Goal: Complete application form: Complete application form

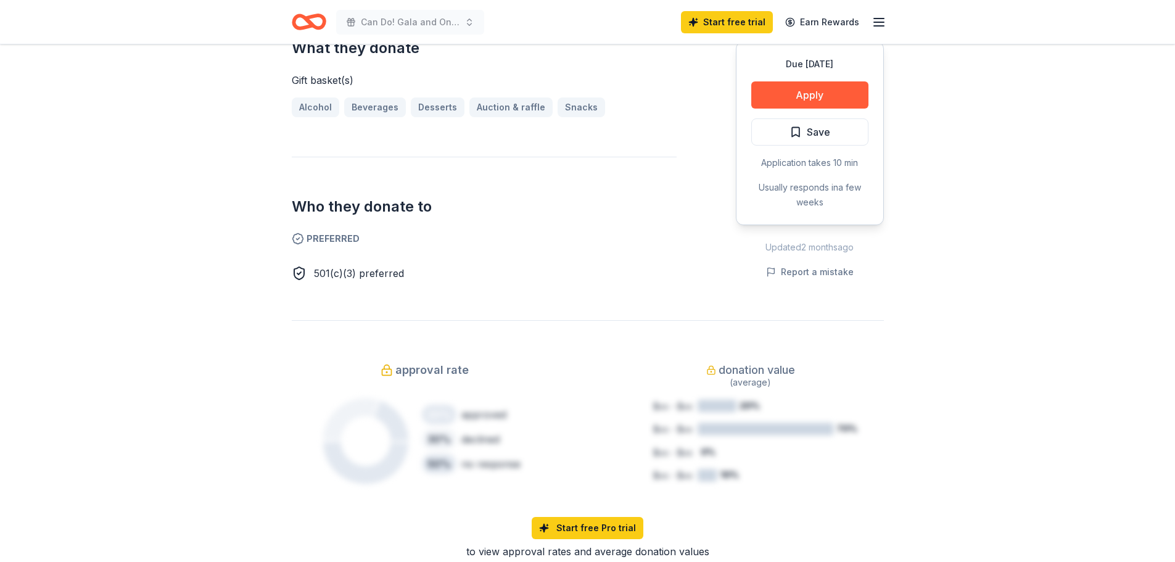
scroll to position [555, 0]
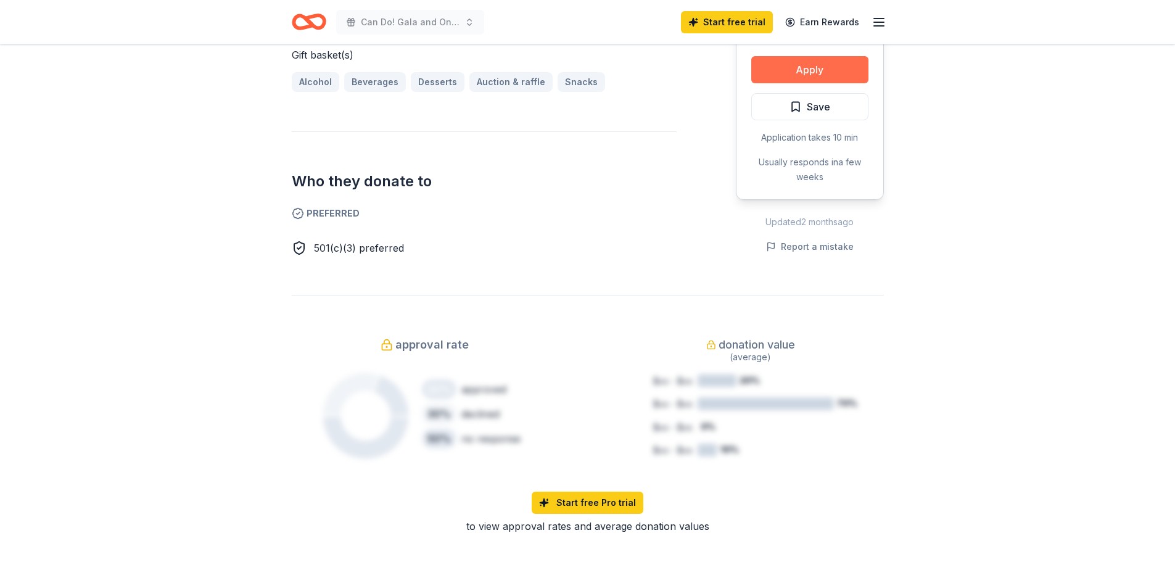
click at [791, 73] on button "Apply" at bounding box center [809, 69] width 117 height 27
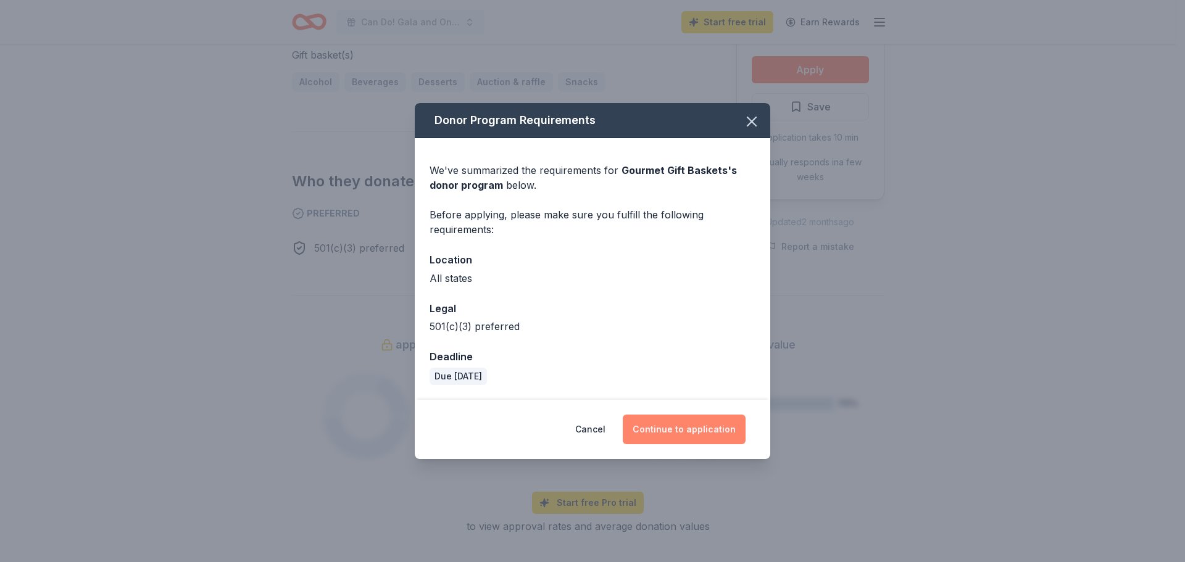
click at [671, 416] on button "Continue to application" at bounding box center [684, 430] width 123 height 30
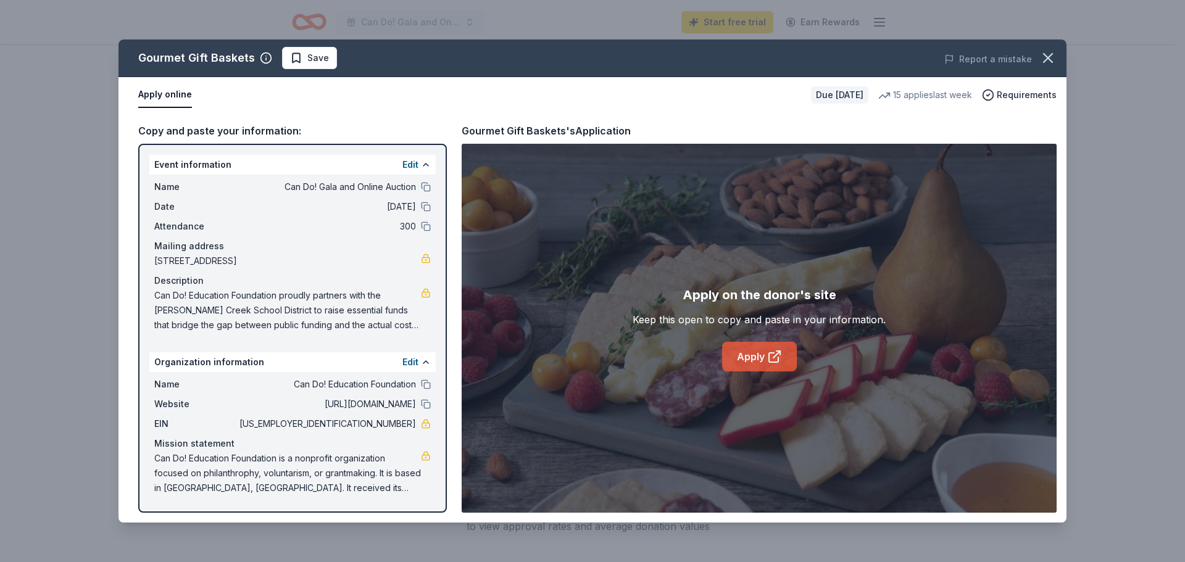
click at [761, 357] on link "Apply" at bounding box center [759, 357] width 75 height 30
click at [750, 363] on link "Apply" at bounding box center [759, 357] width 75 height 30
click at [748, 356] on link "Apply" at bounding box center [759, 357] width 75 height 30
click at [1048, 60] on icon "button" at bounding box center [1047, 57] width 17 height 17
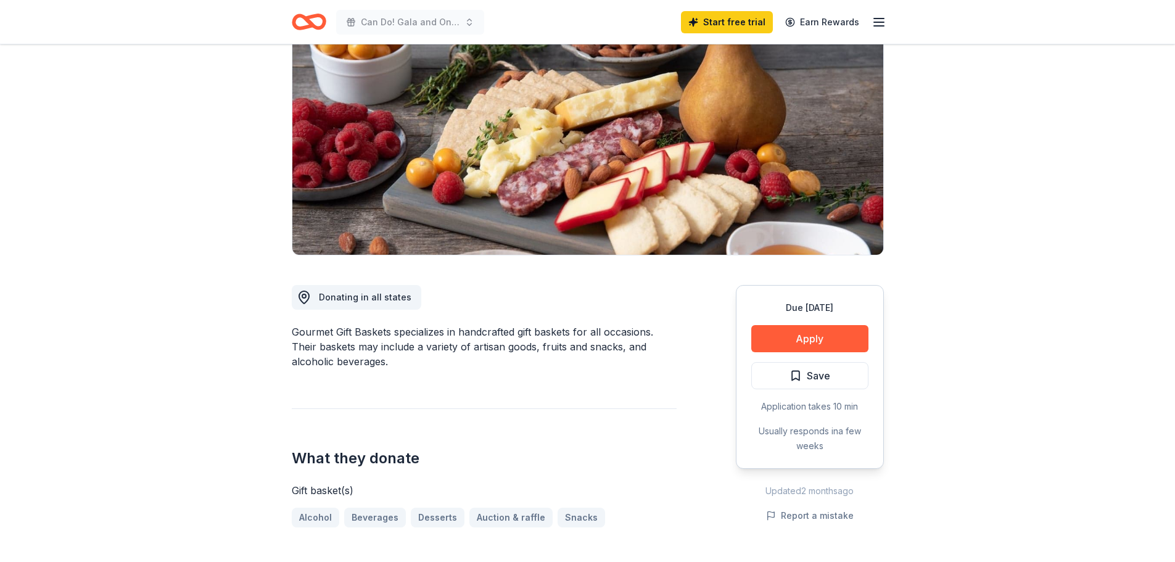
scroll to position [0, 0]
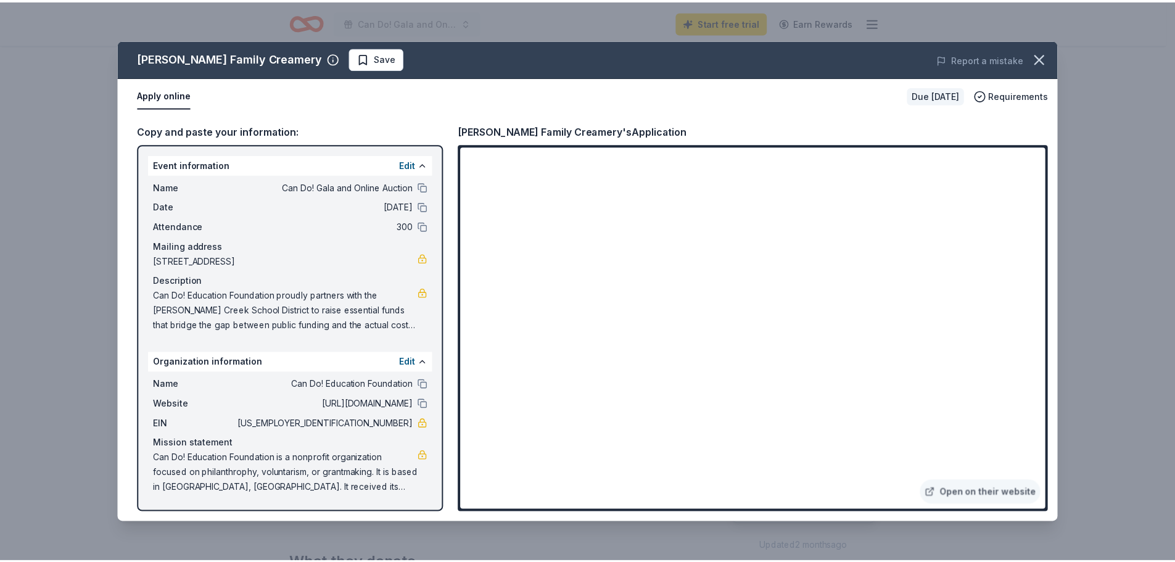
scroll to position [185, 0]
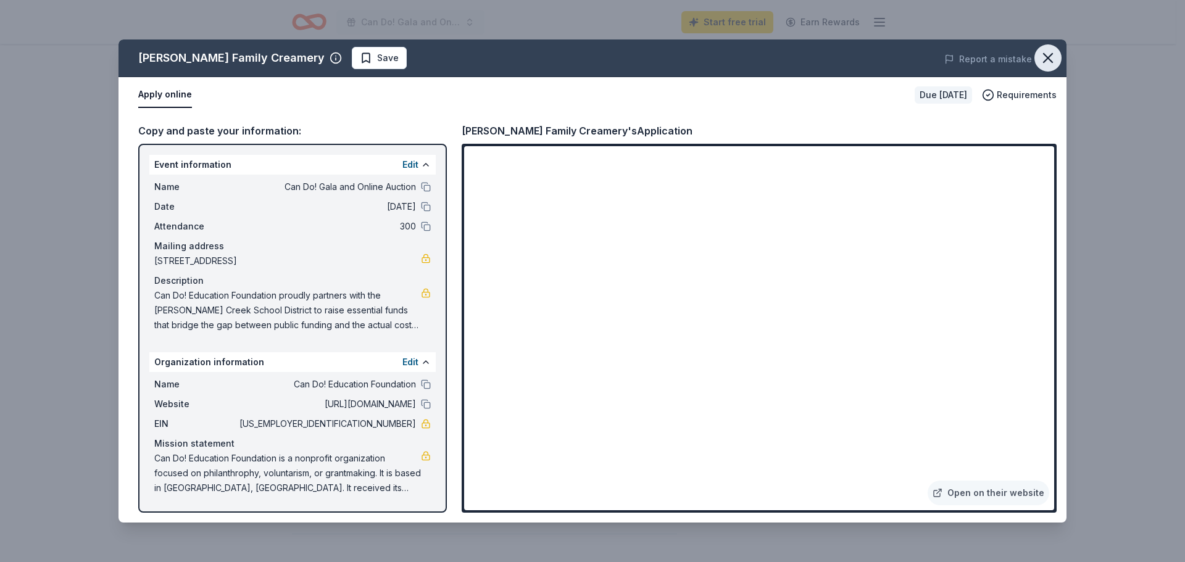
click at [1052, 64] on icon "button" at bounding box center [1047, 57] width 17 height 17
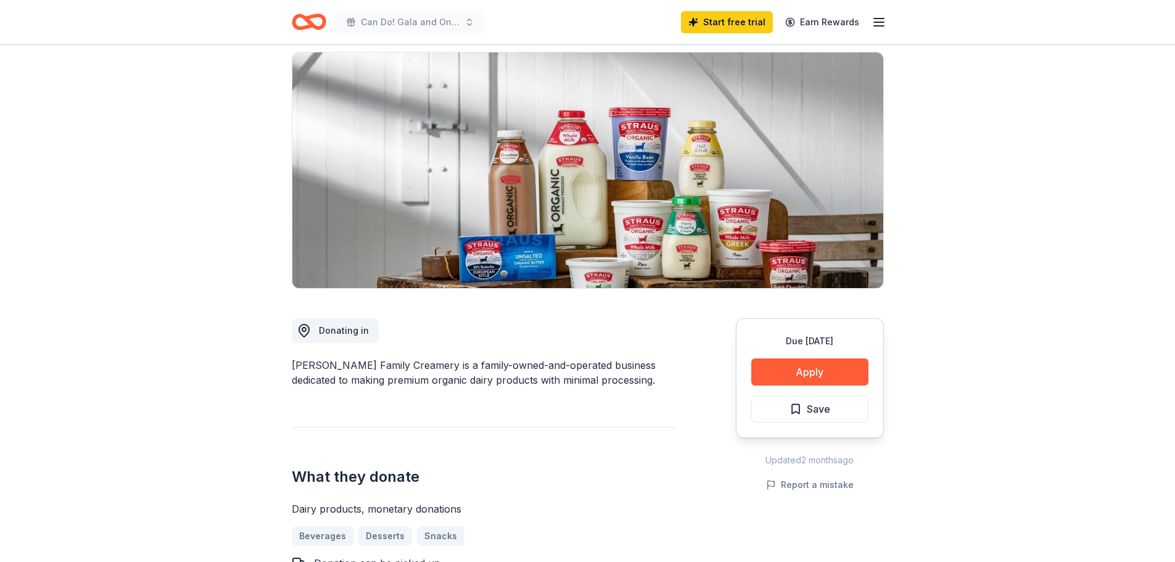
scroll to position [0, 0]
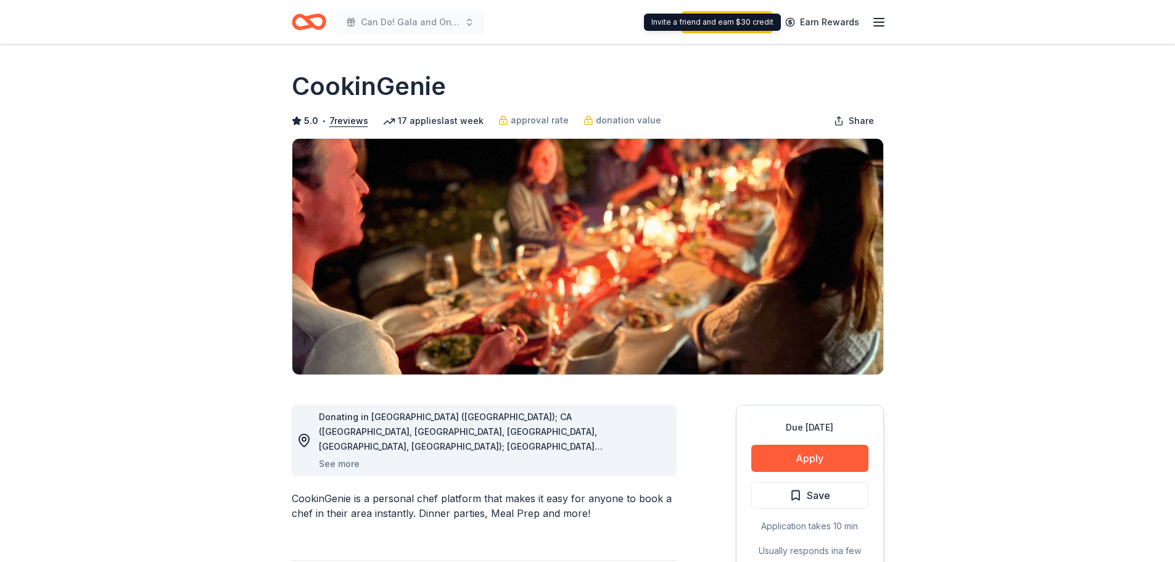
click at [880, 19] on line "button" at bounding box center [879, 19] width 10 height 0
click at [297, 15] on icon "Home" at bounding box center [303, 21] width 19 height 12
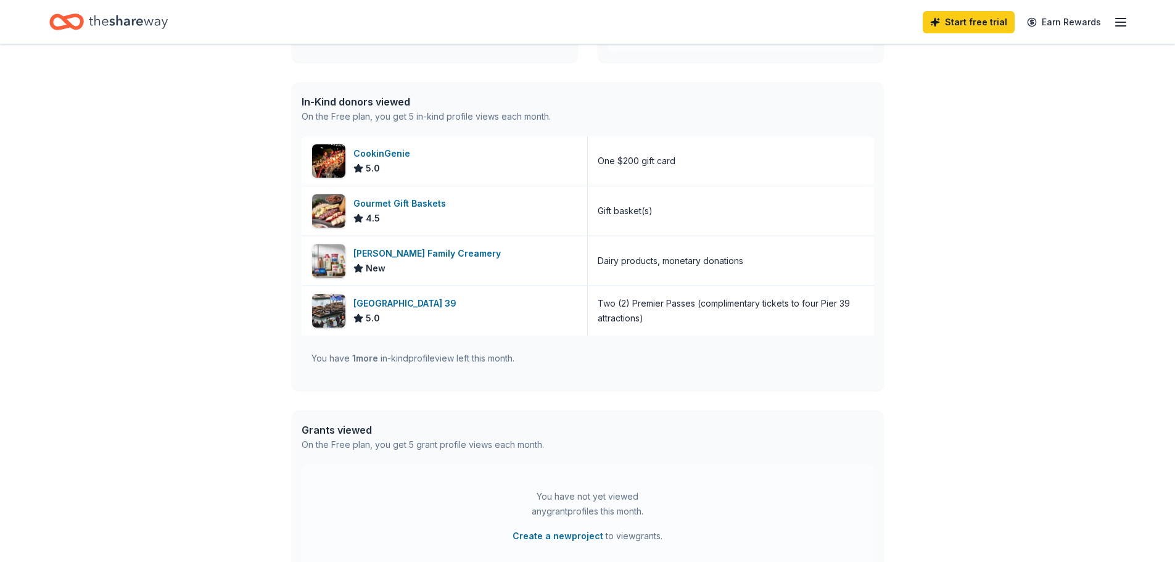
scroll to position [308, 0]
